Goal: Transaction & Acquisition: Obtain resource

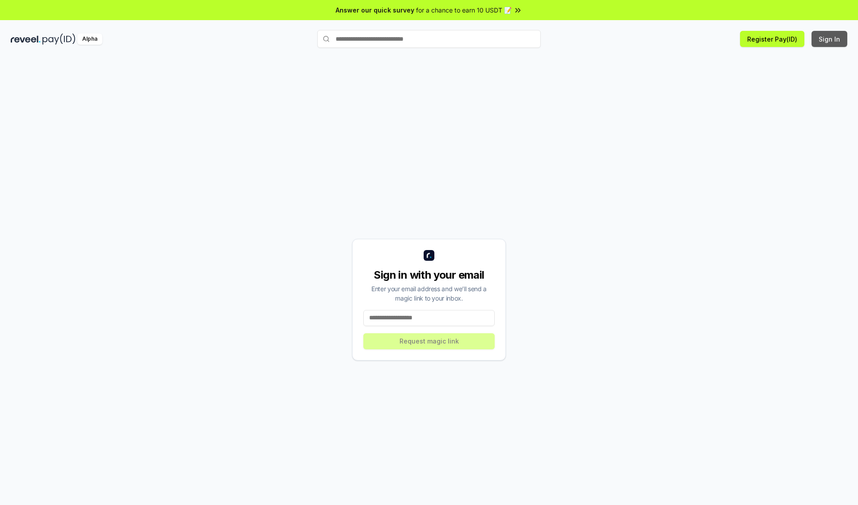
click at [830, 39] on button "Sign In" at bounding box center [830, 39] width 36 height 16
type input "**********"
click at [429, 341] on button "Request magic link" at bounding box center [428, 341] width 131 height 16
